Goal: Find specific page/section: Find specific page/section

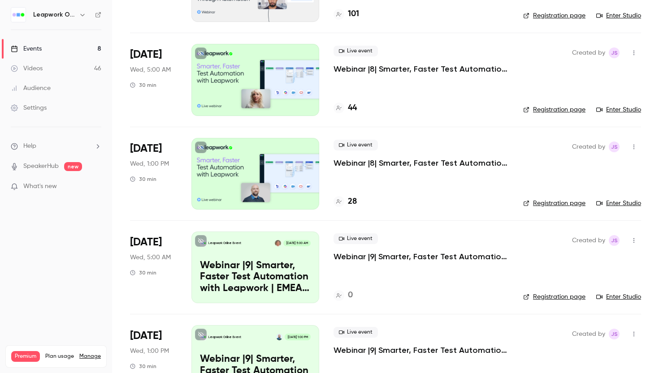
scroll to position [112, 0]
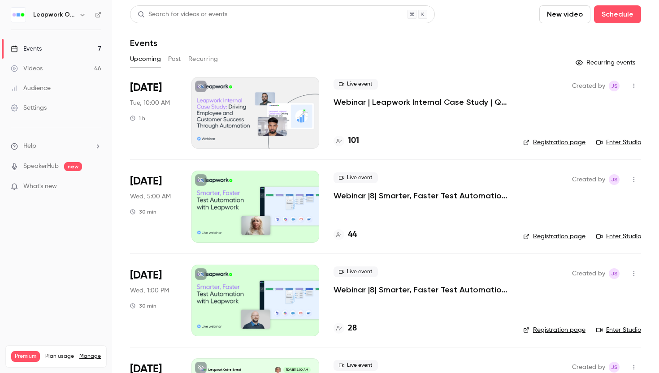
click at [273, 107] on div at bounding box center [255, 113] width 128 height 72
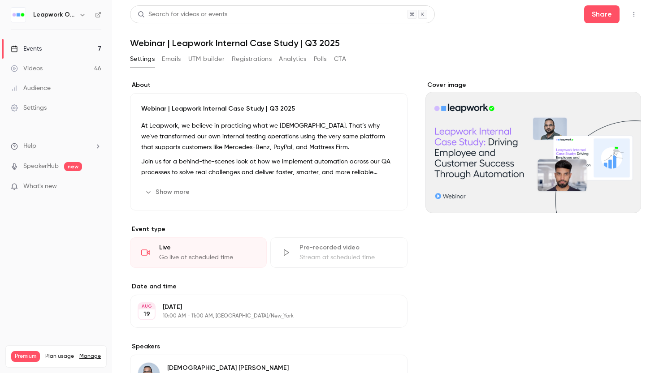
click at [636, 14] on icon "button" at bounding box center [633, 14] width 7 height 6
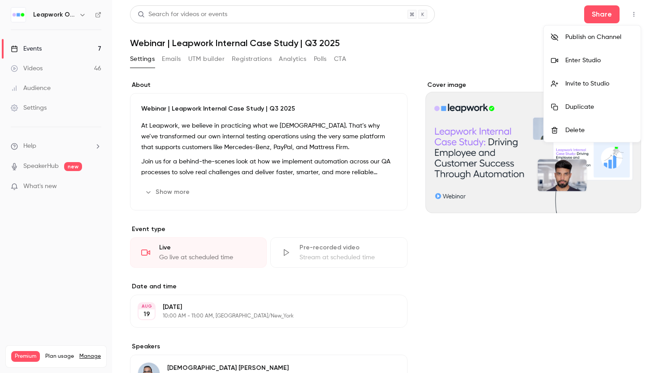
click at [593, 58] on div "Enter Studio" at bounding box center [599, 60] width 68 height 9
